Goal: Transaction & Acquisition: Purchase product/service

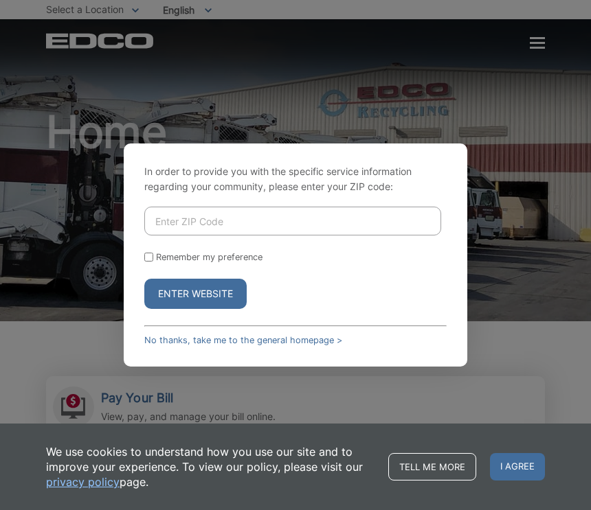
click at [210, 232] on input "Enter ZIP Code" at bounding box center [292, 221] width 297 height 29
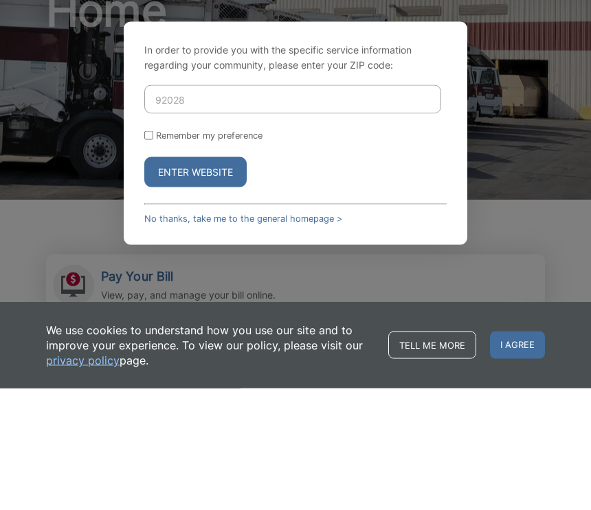
type input "92028"
click at [209, 279] on button "Enter Website" at bounding box center [195, 294] width 102 height 30
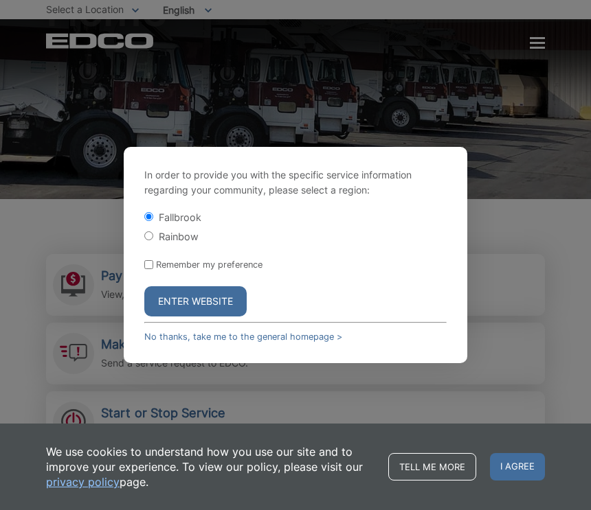
click at [147, 269] on input "Remember my preference" at bounding box center [148, 264] width 9 height 9
checkbox input "true"
click at [215, 306] on button "Enter Website" at bounding box center [195, 301] width 102 height 30
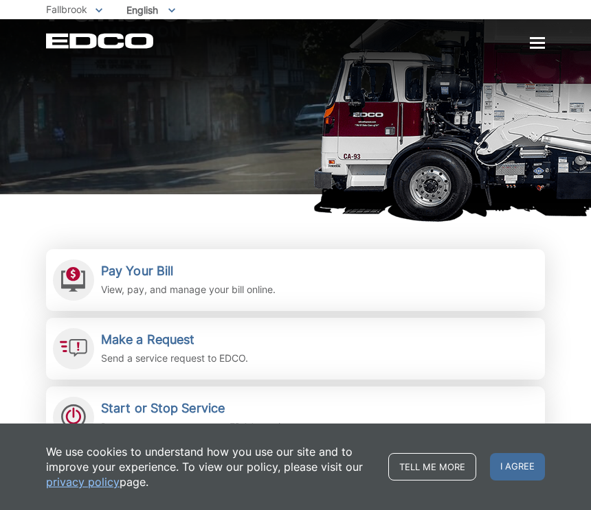
scroll to position [126, 0]
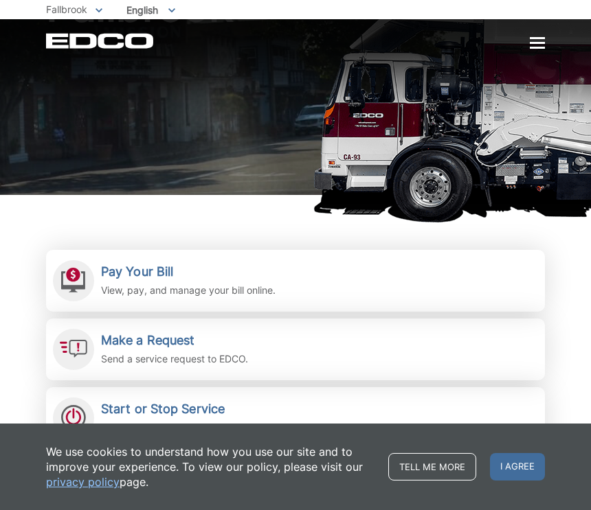
click at [158, 282] on div "Pay Your Bill View, pay, and manage your bill online." at bounding box center [188, 281] width 174 height 34
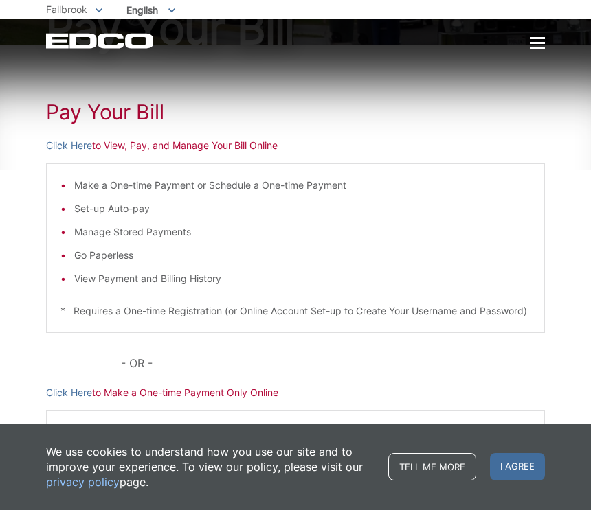
scroll to position [126, 0]
click at [165, 148] on p "Click Here to View, Pay, and Manage Your Bill Online" at bounding box center [295, 146] width 499 height 15
click at [74, 150] on link "Click Here" at bounding box center [69, 146] width 46 height 15
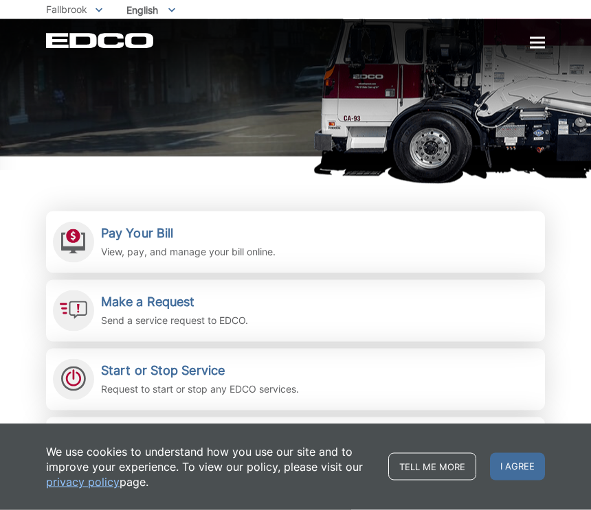
scroll to position [168, 0]
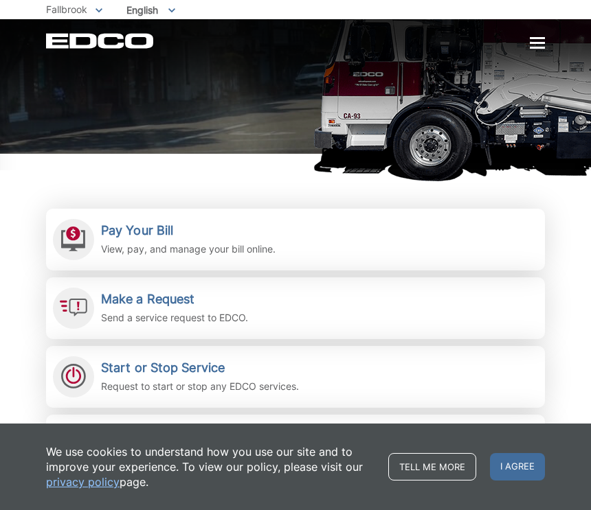
click at [173, 238] on h2 "Pay Your Bill" at bounding box center [188, 230] width 174 height 15
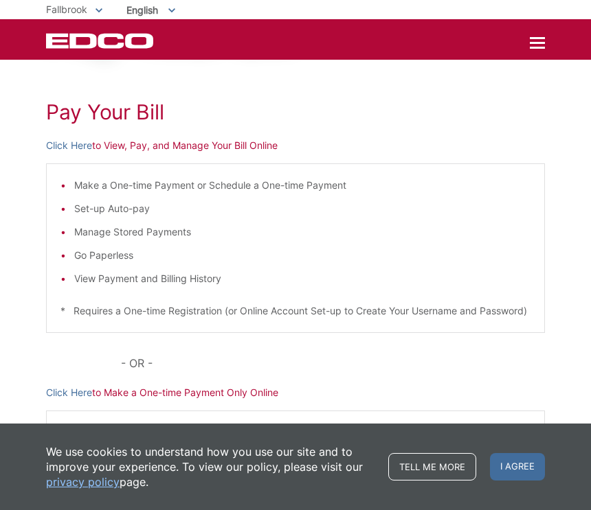
scroll to position [117, 0]
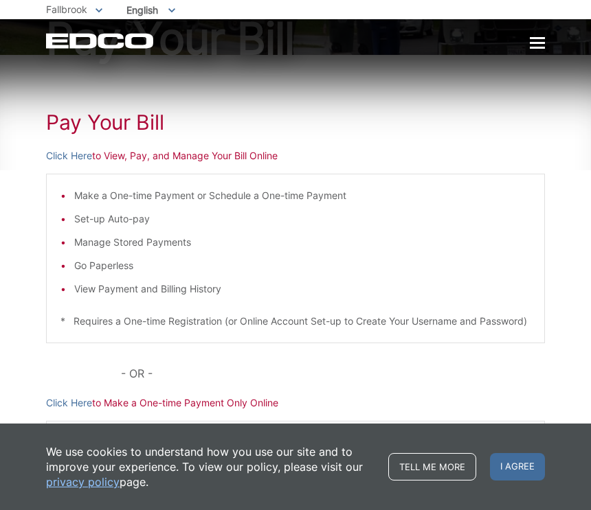
click at [81, 157] on link "Click Here" at bounding box center [69, 155] width 46 height 15
